Goal: Information Seeking & Learning: Check status

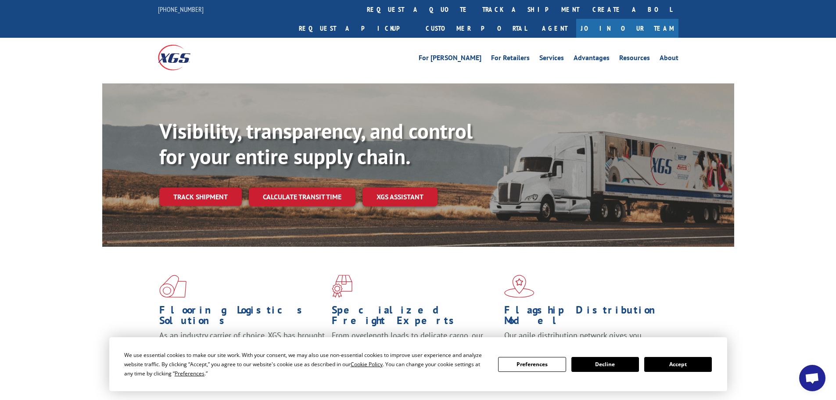
click at [695, 363] on button "Accept" at bounding box center [678, 364] width 68 height 15
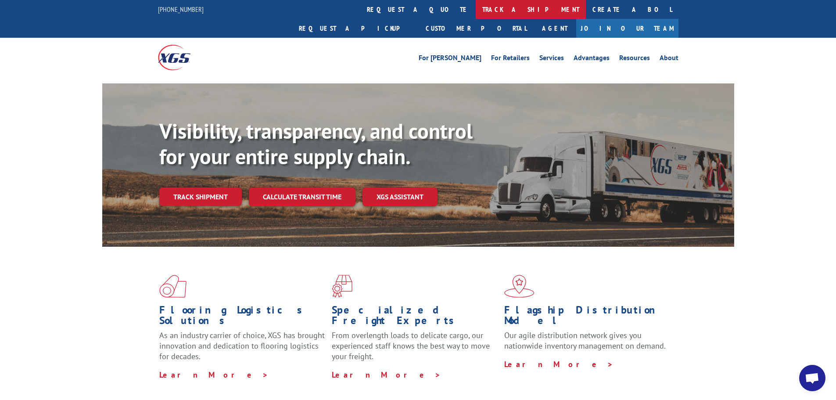
click at [476, 9] on link "track a shipment" at bounding box center [531, 9] width 110 height 19
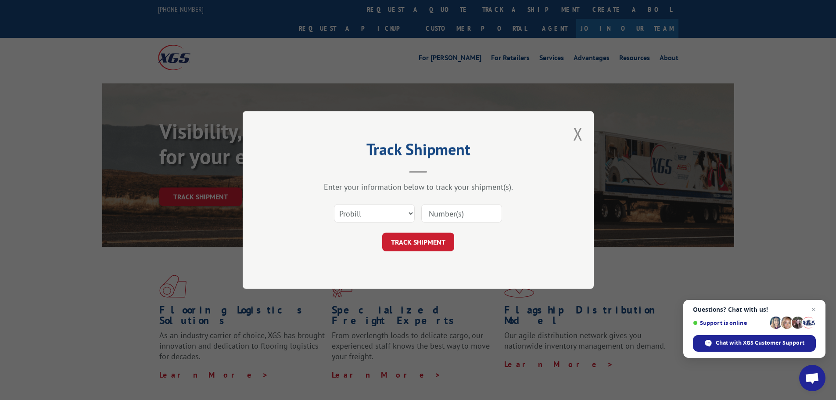
click at [449, 217] on input at bounding box center [461, 213] width 81 height 18
paste input "17523145"
type input "17523145"
click at [439, 244] on button "TRACK SHIPMENT" at bounding box center [418, 242] width 72 height 18
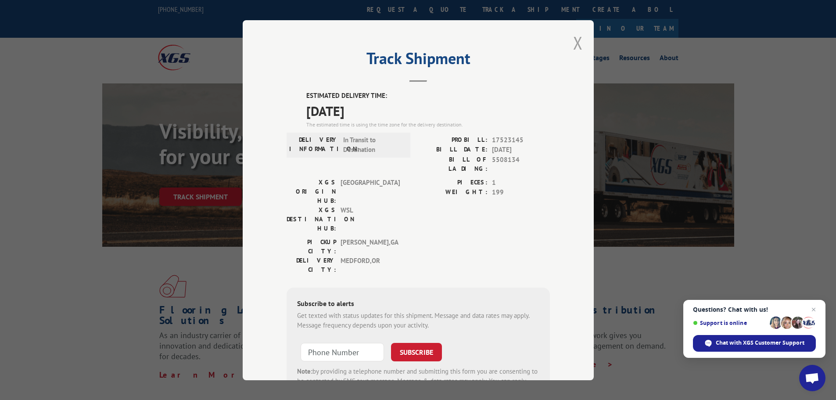
click at [573, 42] on button "Close modal" at bounding box center [578, 42] width 10 height 23
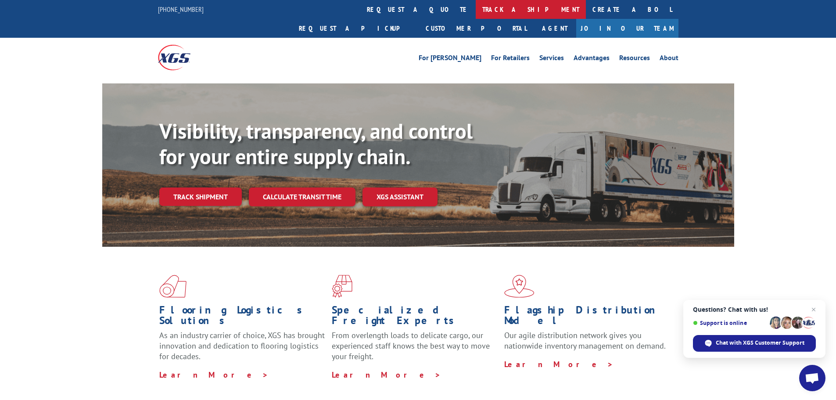
click at [476, 14] on link "track a shipment" at bounding box center [531, 9] width 110 height 19
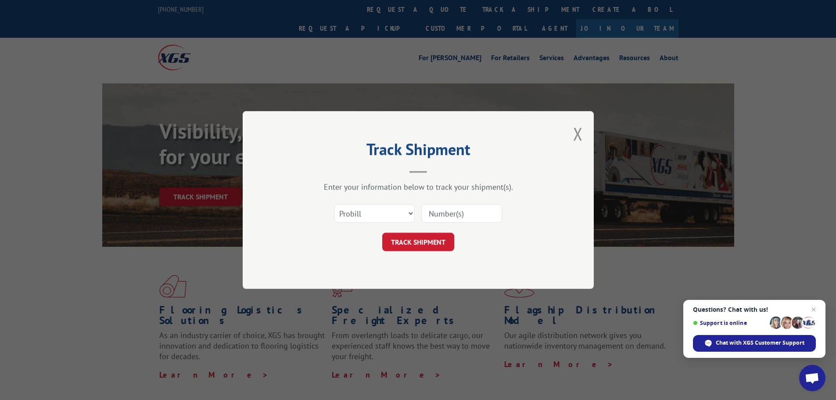
click at [458, 214] on input at bounding box center [461, 213] width 81 height 18
paste input "17523145"
type input "17523145"
click at [428, 244] on button "TRACK SHIPMENT" at bounding box center [418, 242] width 72 height 18
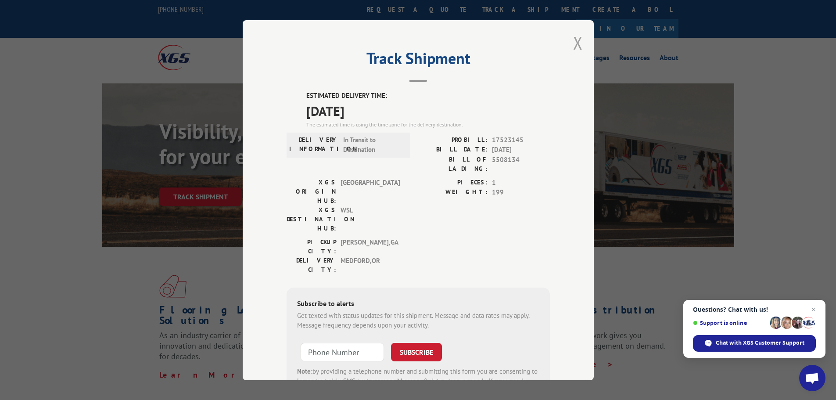
click at [575, 45] on button "Close modal" at bounding box center [578, 42] width 10 height 23
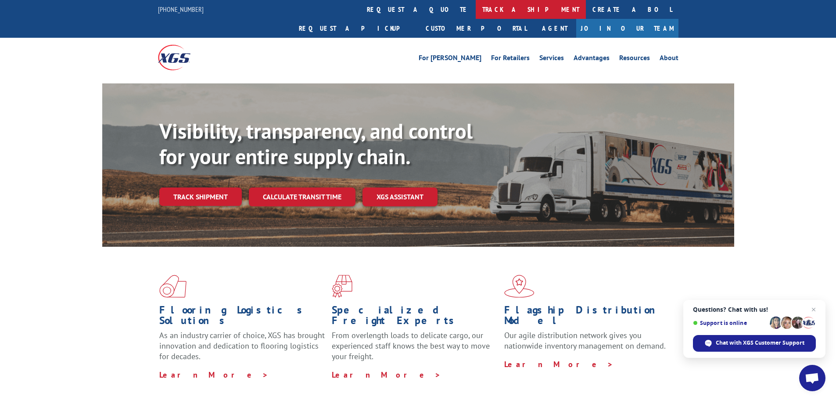
click at [476, 9] on link "track a shipment" at bounding box center [531, 9] width 110 height 19
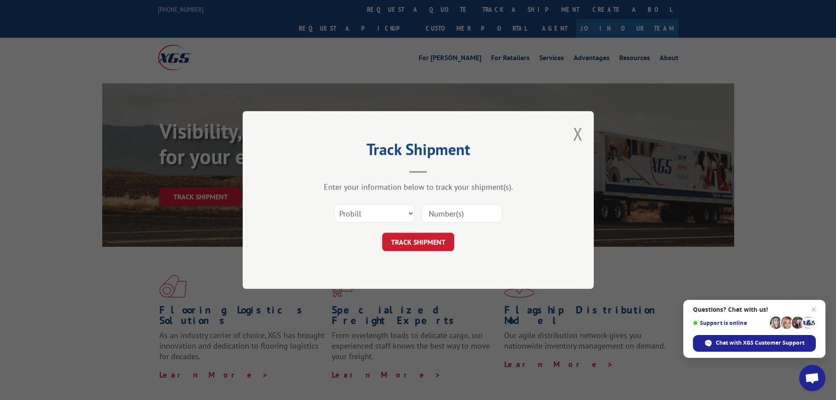
click at [444, 213] on input at bounding box center [461, 213] width 81 height 18
paste input "16331656"
type input "16331656"
click at [427, 236] on button "TRACK SHIPMENT" at bounding box center [418, 242] width 72 height 18
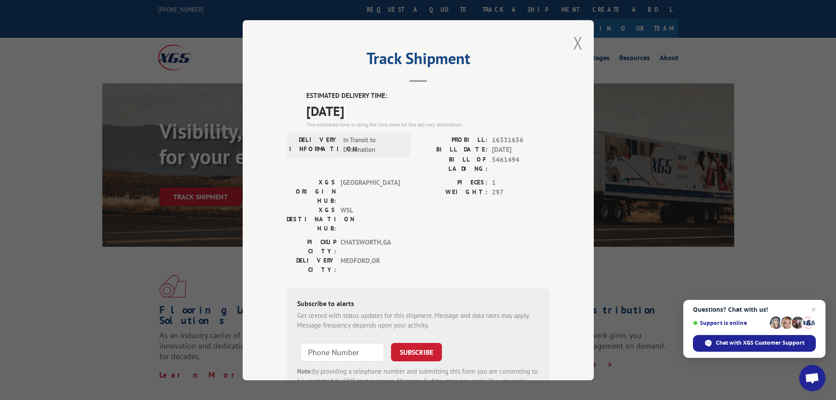
click at [575, 40] on button "Close modal" at bounding box center [578, 42] width 10 height 23
